Goal: Book appointment/travel/reservation

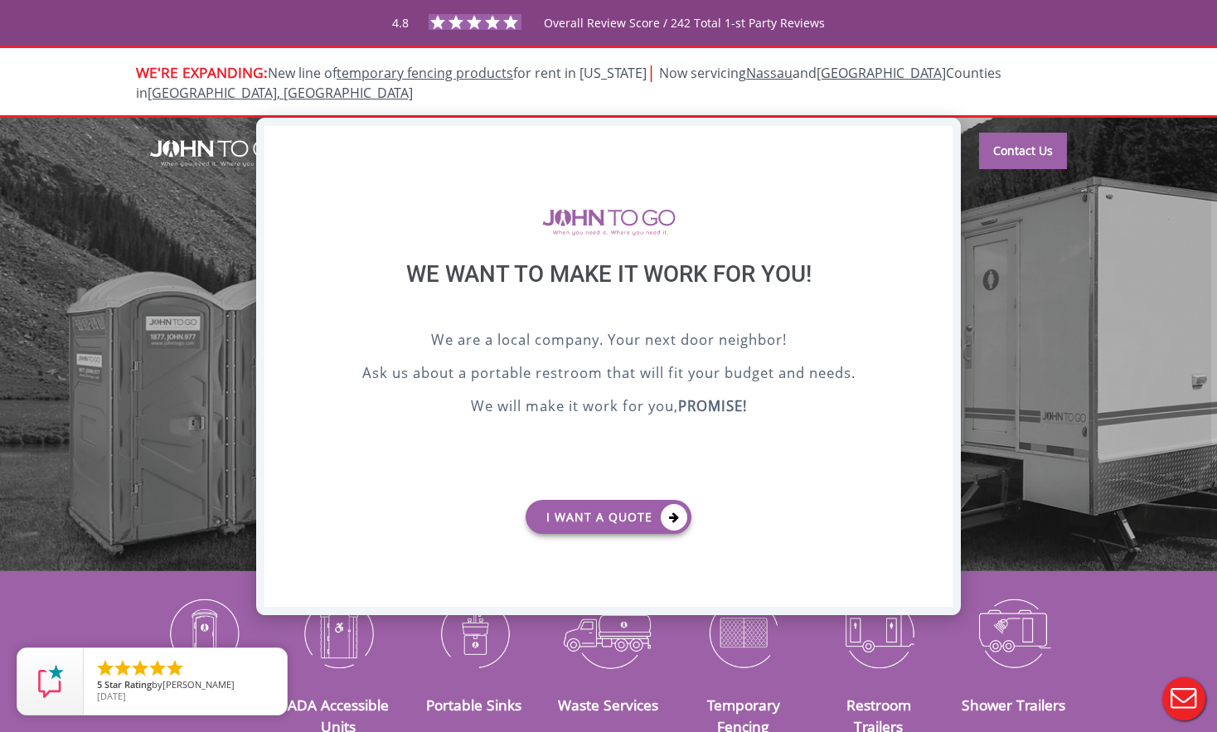
click at [936, 135] on div "X" at bounding box center [940, 140] width 26 height 28
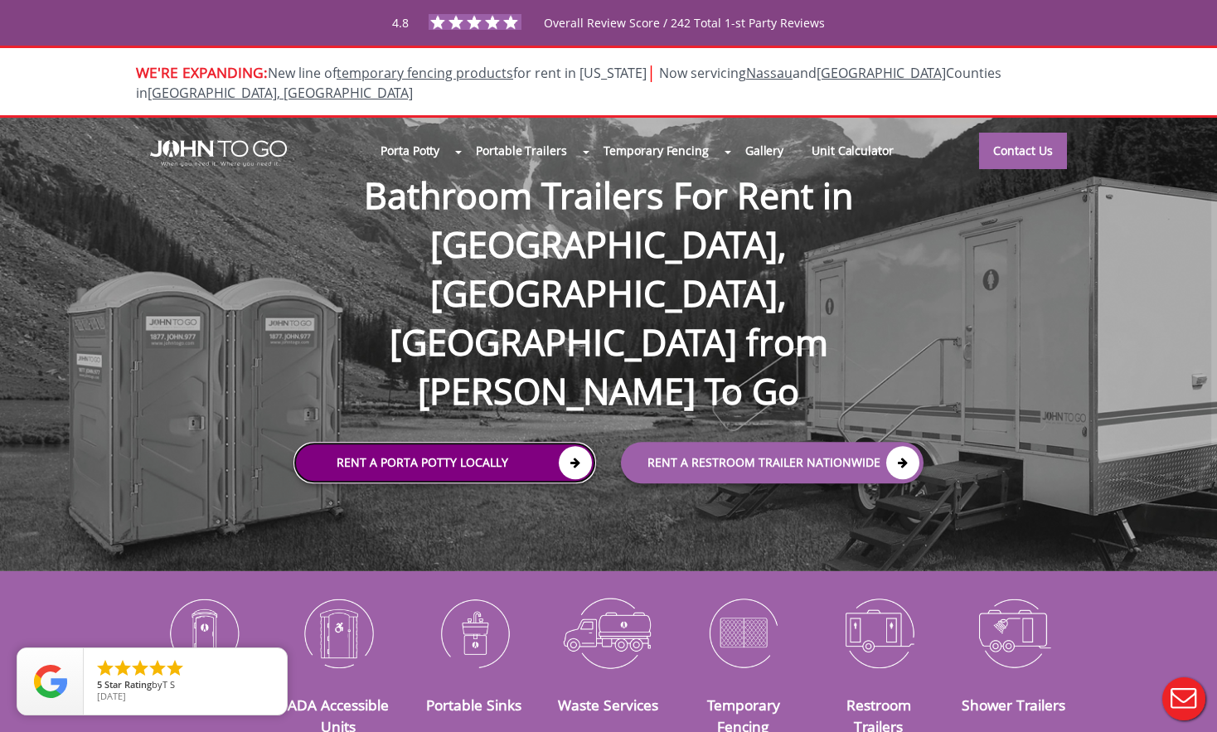
click at [448, 442] on link "Rent a Porta Potty Locally" at bounding box center [445, 462] width 303 height 41
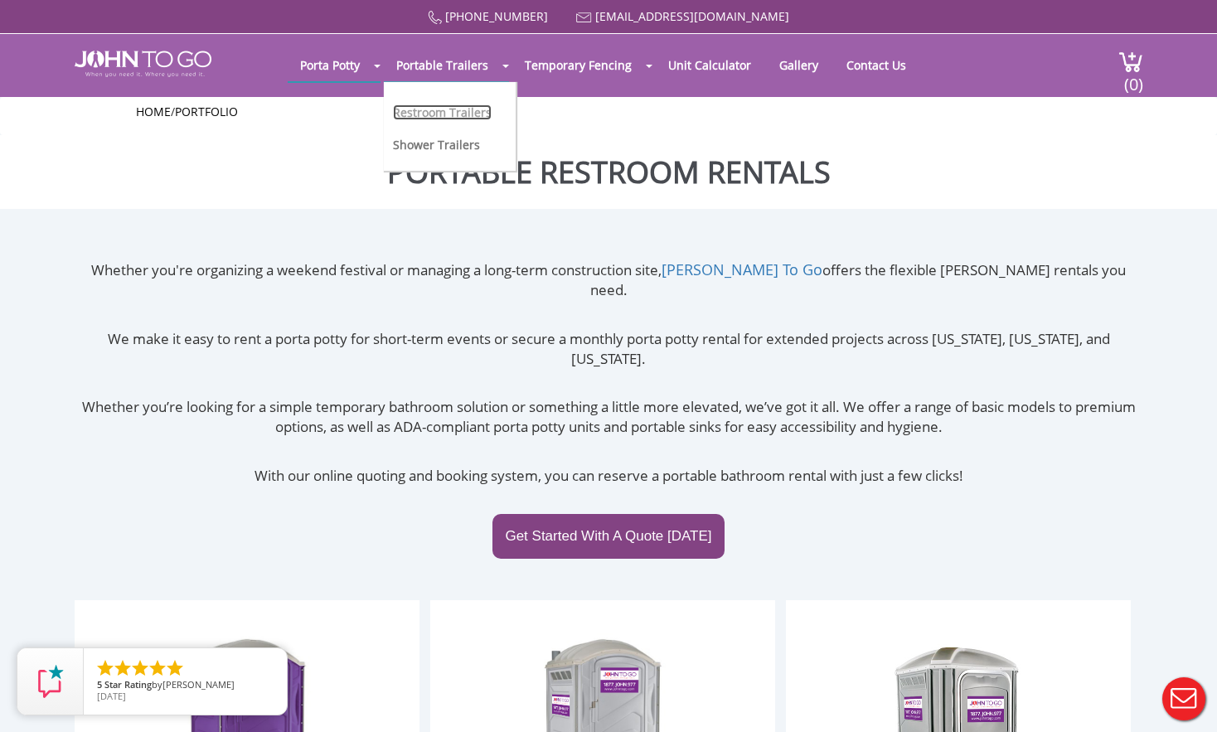
click at [443, 114] on link "Restroom Trailers" at bounding box center [442, 112] width 99 height 16
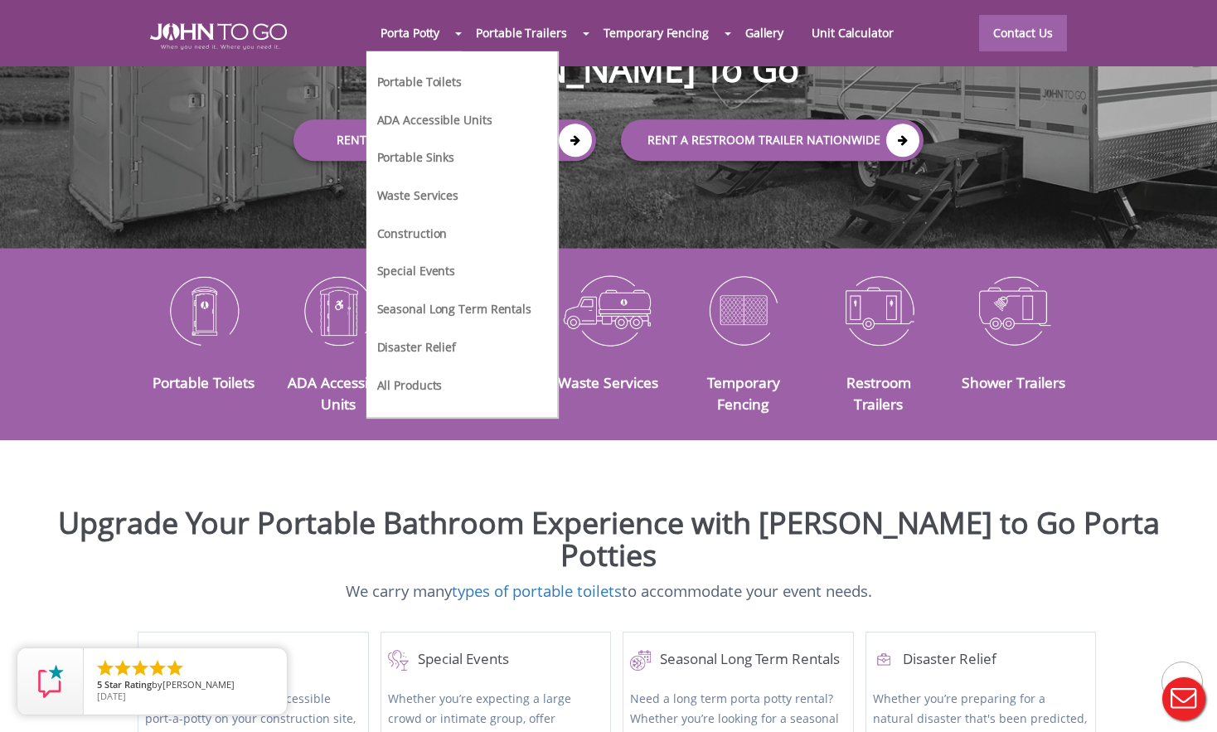
scroll to position [321, 0]
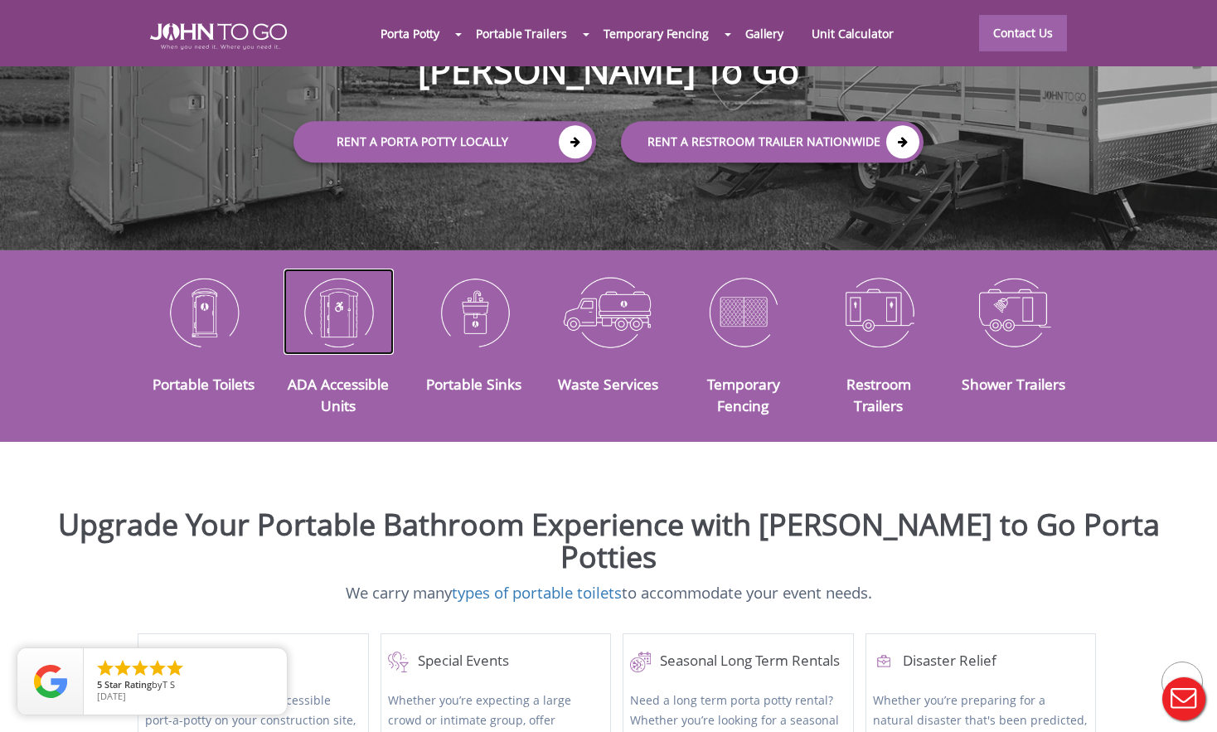
click at [336, 297] on img at bounding box center [339, 312] width 110 height 86
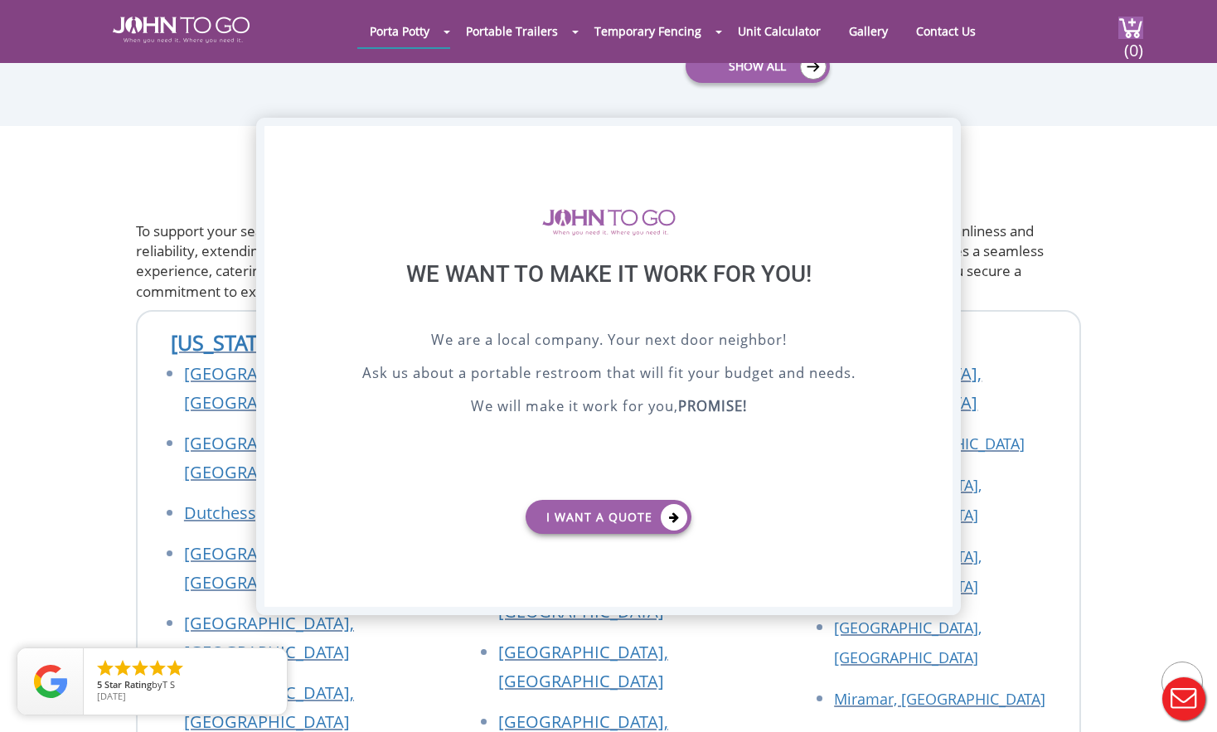
click at [939, 144] on div "X" at bounding box center [940, 140] width 26 height 28
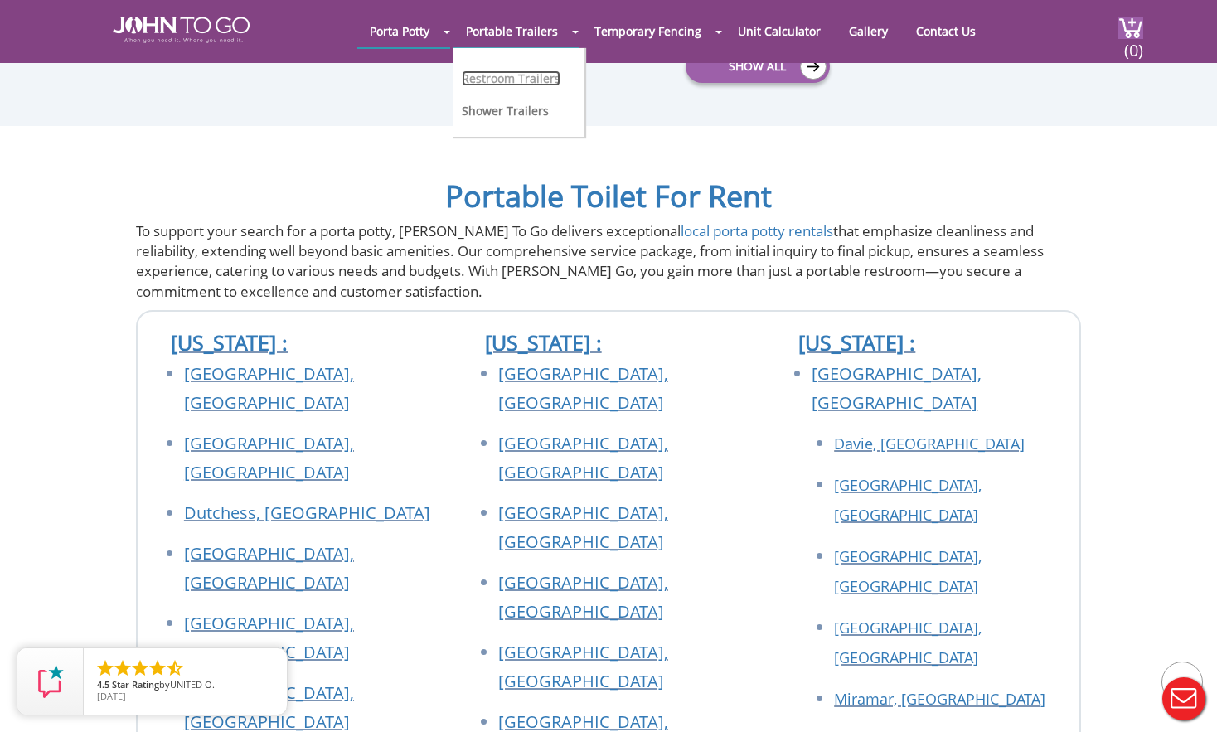
click at [534, 77] on link "Restroom Trailers" at bounding box center [511, 78] width 99 height 16
